Goal: Information Seeking & Learning: Learn about a topic

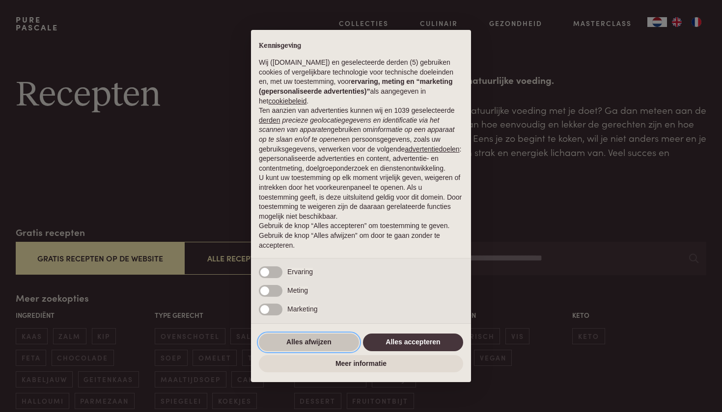
click at [286, 350] on button "Alles afwijzen" at bounding box center [309, 343] width 100 height 18
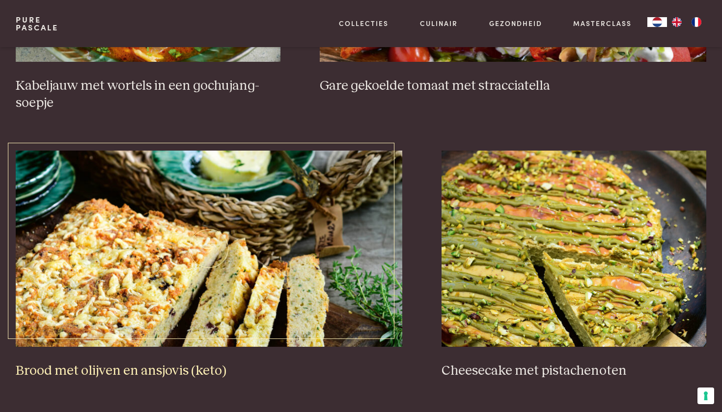
scroll to position [882, 0]
click at [189, 364] on h3 "Brood met olijven en ansjovis (keto)" at bounding box center [209, 370] width 386 height 17
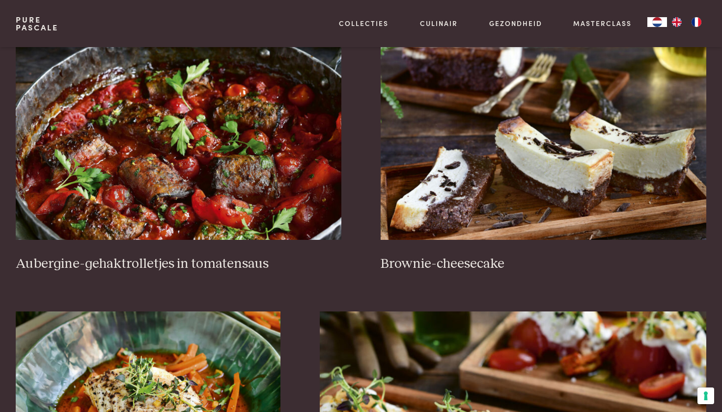
scroll to position [433, 0]
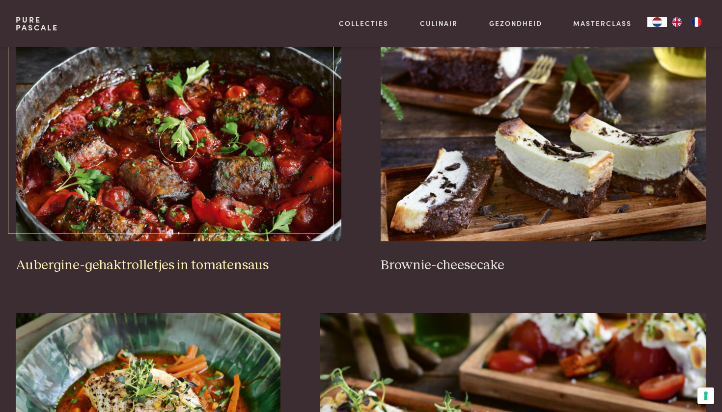
click at [282, 164] on img at bounding box center [178, 143] width 325 height 196
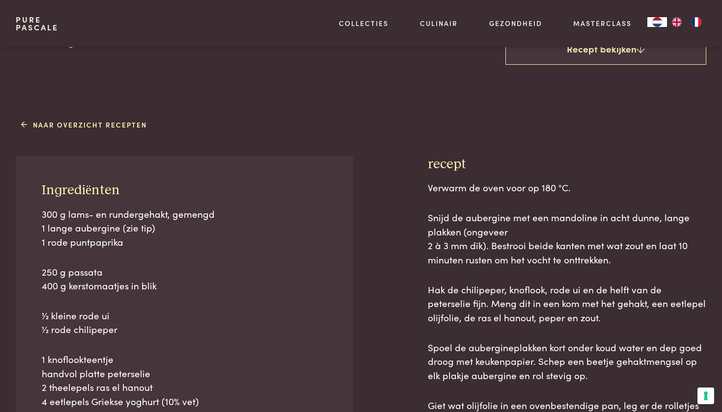
scroll to position [329, 0]
